Goal: Information Seeking & Learning: Learn about a topic

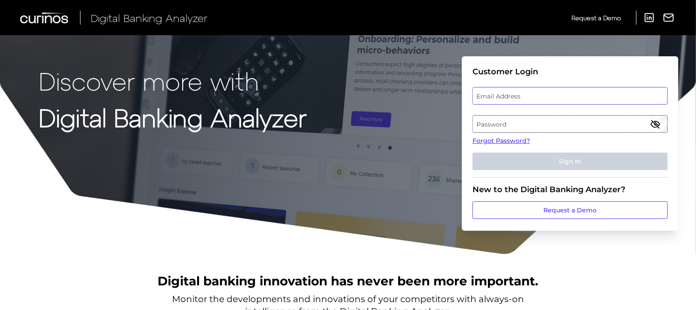
type input "[PERSON_NAME][EMAIL_ADDRESS][DOMAIN_NAME]"
click at [589, 160] on button "Sign In" at bounding box center [569, 162] width 195 height 18
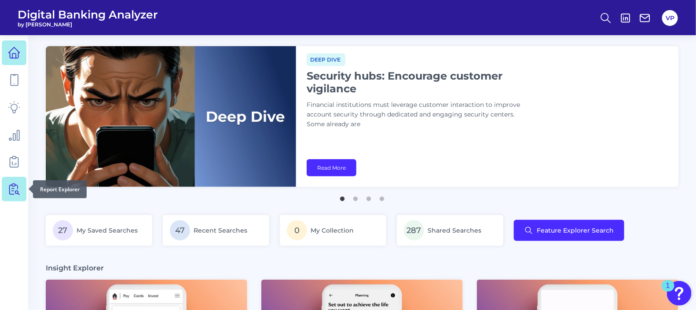
click at [14, 185] on icon at bounding box center [14, 189] width 12 height 12
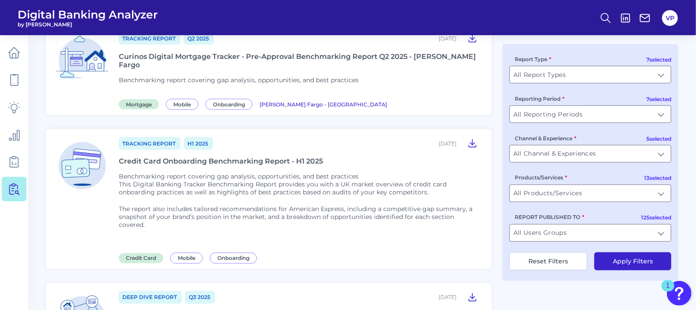
scroll to position [550, 0]
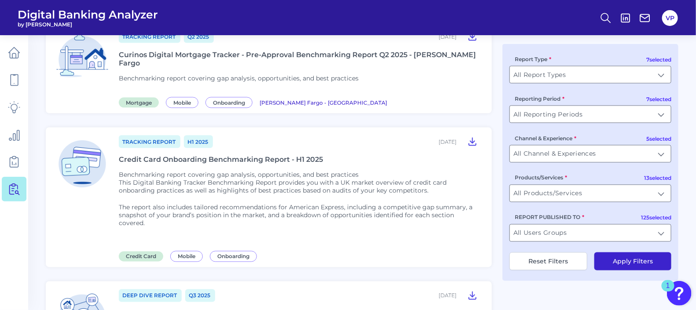
click at [283, 54] on div "Curinos Digital Mortgage Tracker - Pre-Approval Benchmarking Report Q2 2025 - […" at bounding box center [300, 59] width 362 height 17
